Goal: Navigation & Orientation: Find specific page/section

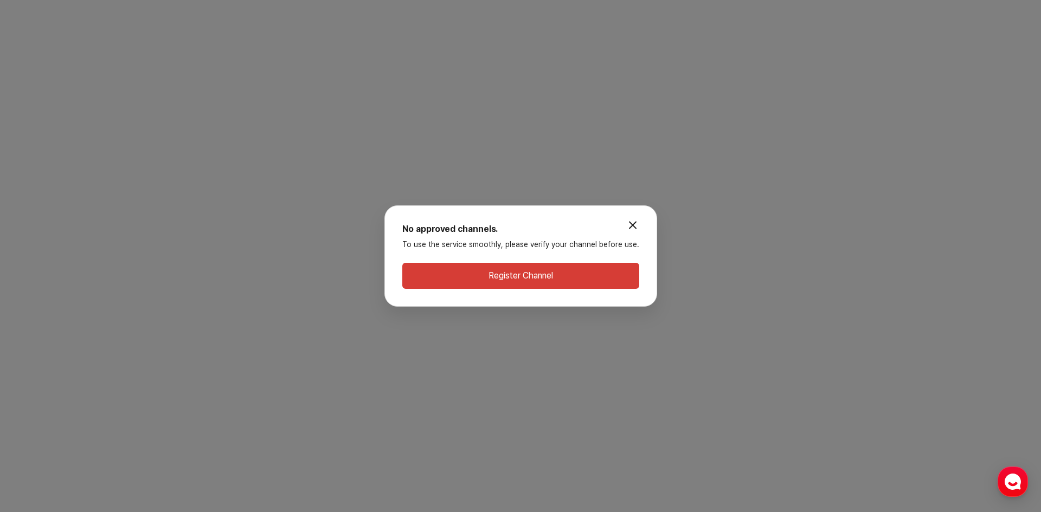
click at [632, 229] on button "modal.close" at bounding box center [633, 226] width 22 height 22
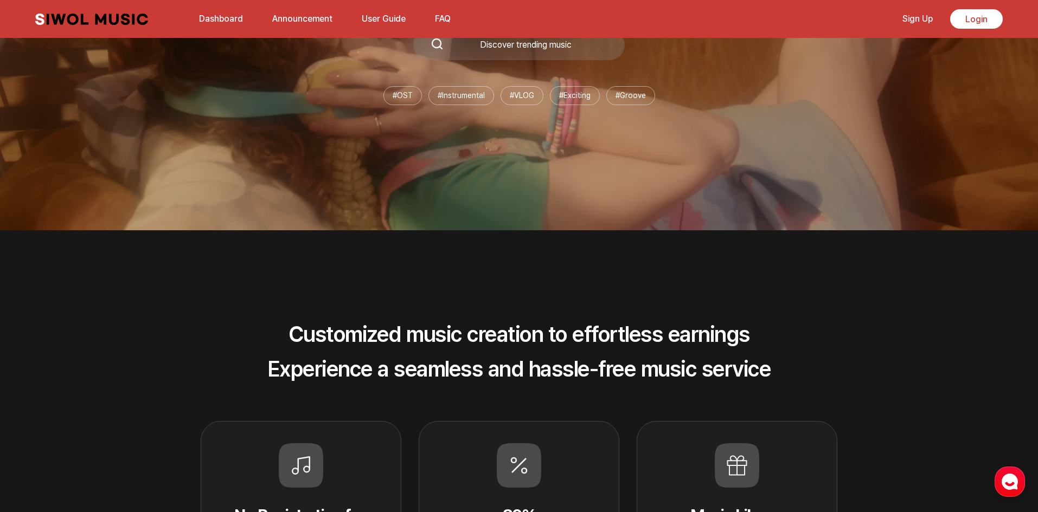
scroll to position [325, 0]
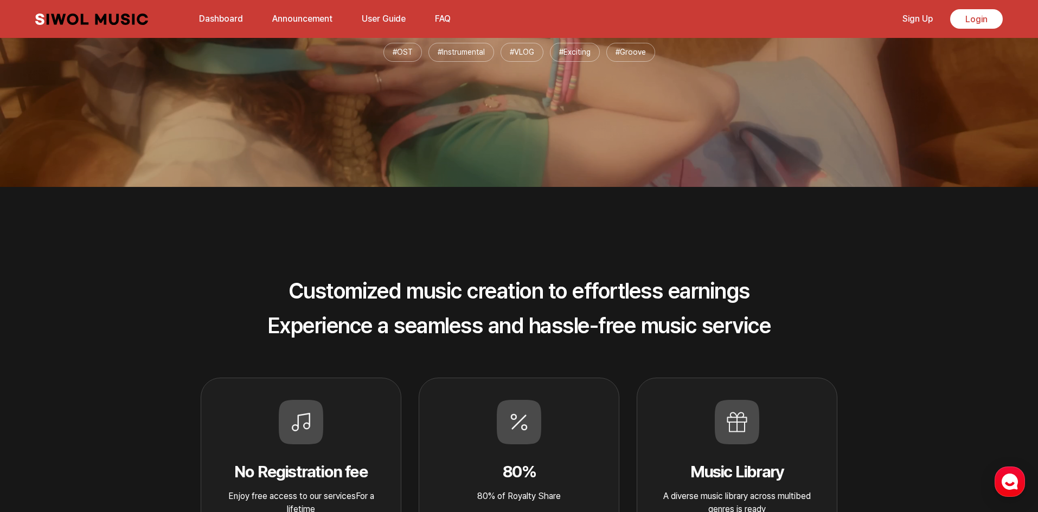
drag, startPoint x: 35, startPoint y: 19, endPoint x: 89, endPoint y: 22, distance: 54.3
click at [91, 22] on div "Siwol Music Dashboard Announcement User Guide FAQ Sign Up Login Dashboard Annou…" at bounding box center [518, 19] width 989 height 38
